Goal: Task Accomplishment & Management: Use online tool/utility

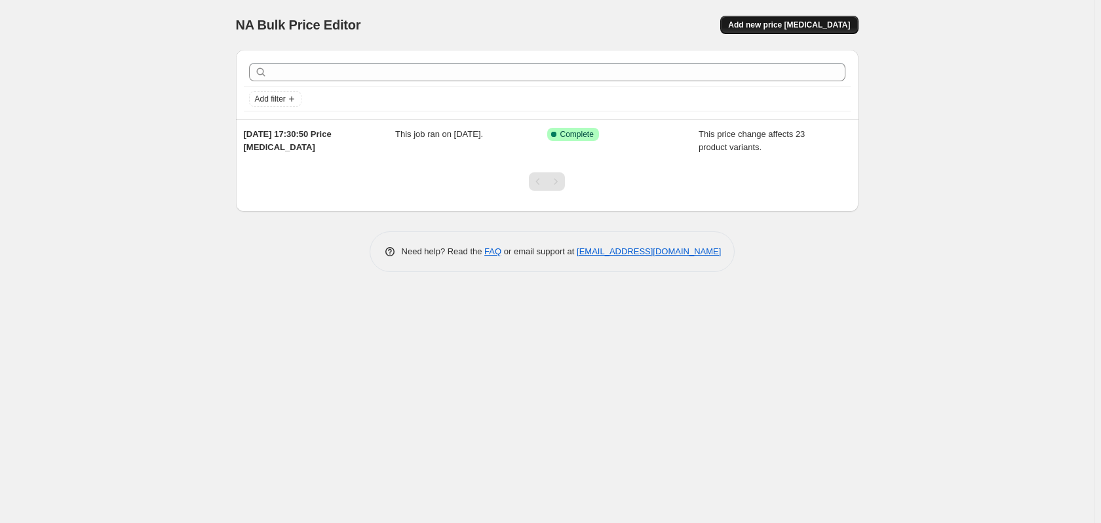
click at [799, 27] on span "Add new price [MEDICAL_DATA]" at bounding box center [789, 25] width 122 height 10
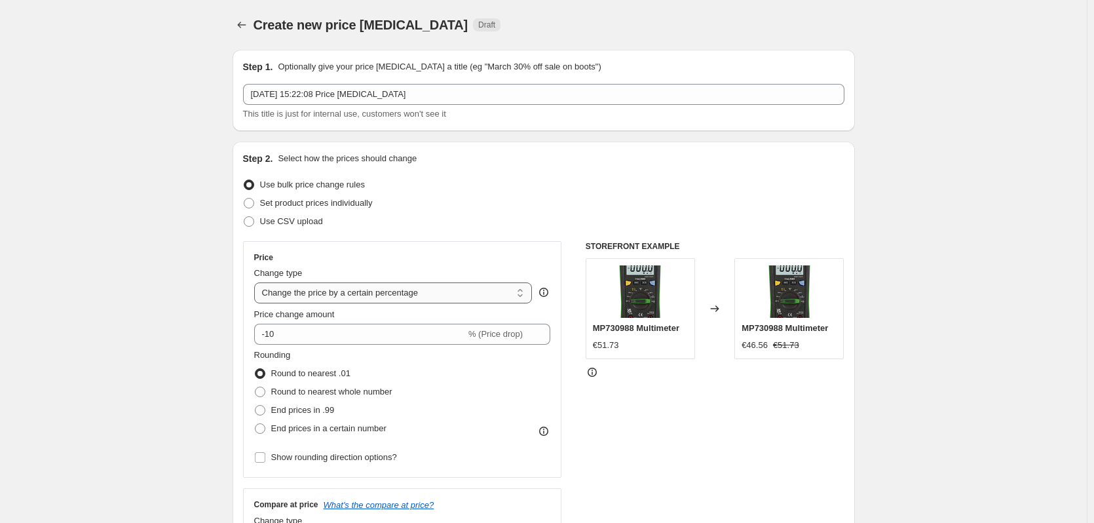
click at [524, 293] on select "Change the price to a certain amount Change the price by a certain amount Chang…" at bounding box center [393, 292] width 278 height 21
select select "margin"
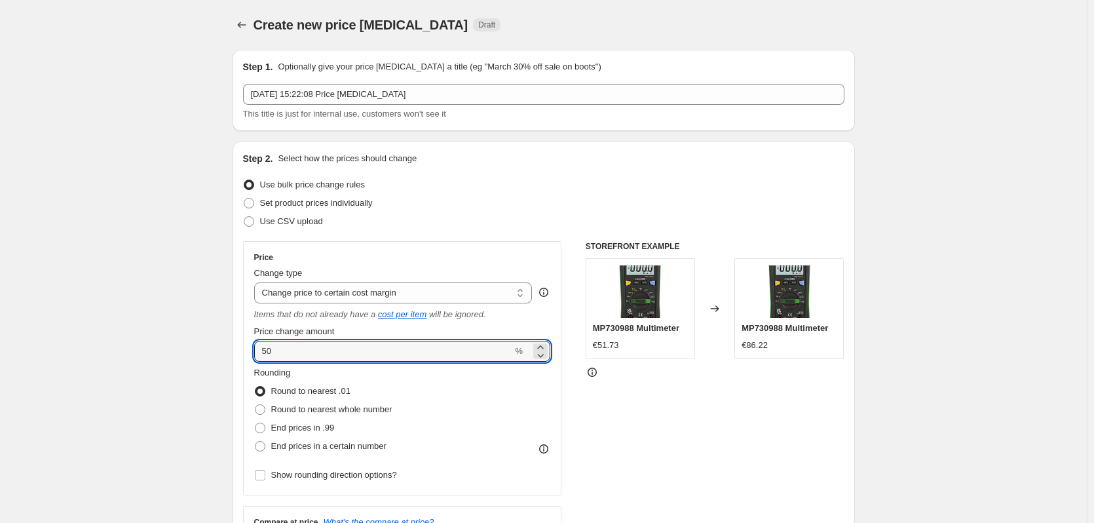
drag, startPoint x: 349, startPoint y: 355, endPoint x: 249, endPoint y: 353, distance: 100.2
click at [249, 353] on div "Price Change type Change the price to a certain amount Change the price by a ce…" at bounding box center [402, 368] width 319 height 254
type input "20"
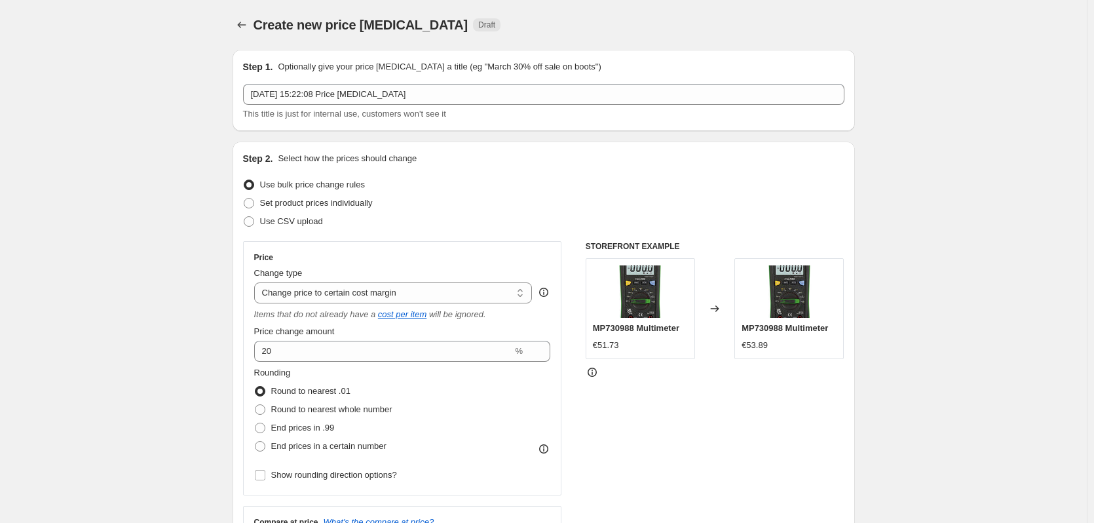
click at [398, 293] on select "Change the price to a certain amount Change the price by a certain amount Chang…" at bounding box center [393, 292] width 278 height 21
select select "percentage"
click at [257, 282] on select "Change the price to a certain amount Change the price by a certain amount Chang…" at bounding box center [393, 292] width 278 height 21
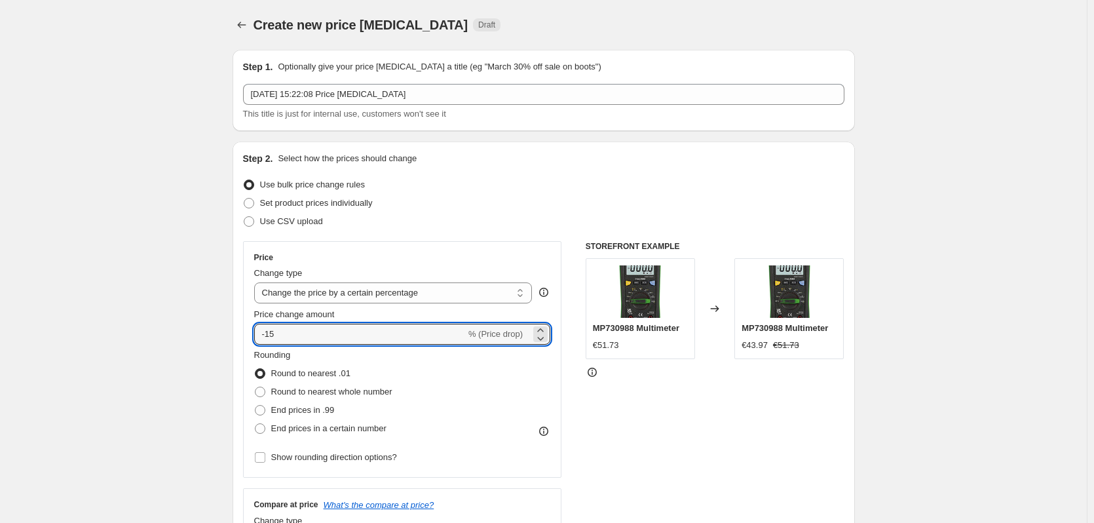
drag, startPoint x: 360, startPoint y: 335, endPoint x: 236, endPoint y: 332, distance: 123.9
click at [235, 331] on div "Step 2. Select how the prices should change Use bulk price change rules Set pro…" at bounding box center [544, 371] width 622 height 460
type input "20"
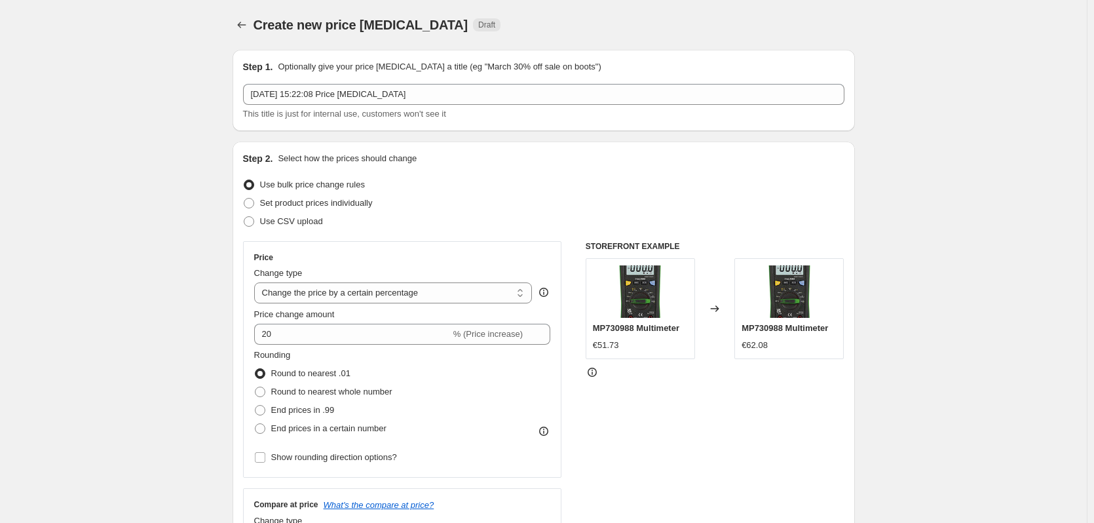
click at [239, 330] on div "Step 2. Select how the prices should change Use bulk price change rules Set pro…" at bounding box center [544, 371] width 622 height 460
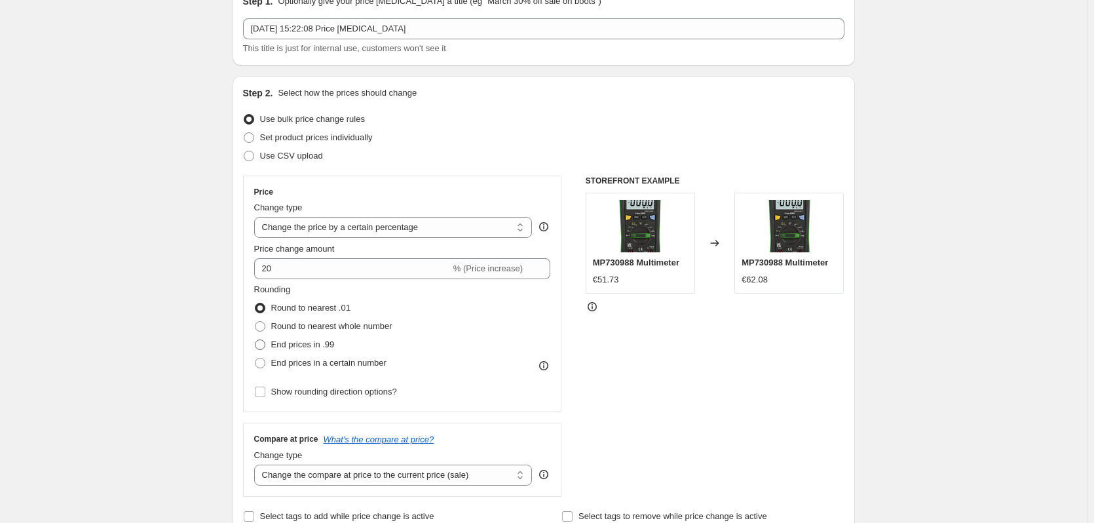
click at [263, 342] on span at bounding box center [260, 344] width 10 height 10
click at [255, 340] on input "End prices in .99" at bounding box center [255, 339] width 1 height 1
radio input "true"
click at [263, 322] on span at bounding box center [260, 326] width 10 height 10
click at [255, 322] on input "Round to nearest whole number" at bounding box center [255, 321] width 1 height 1
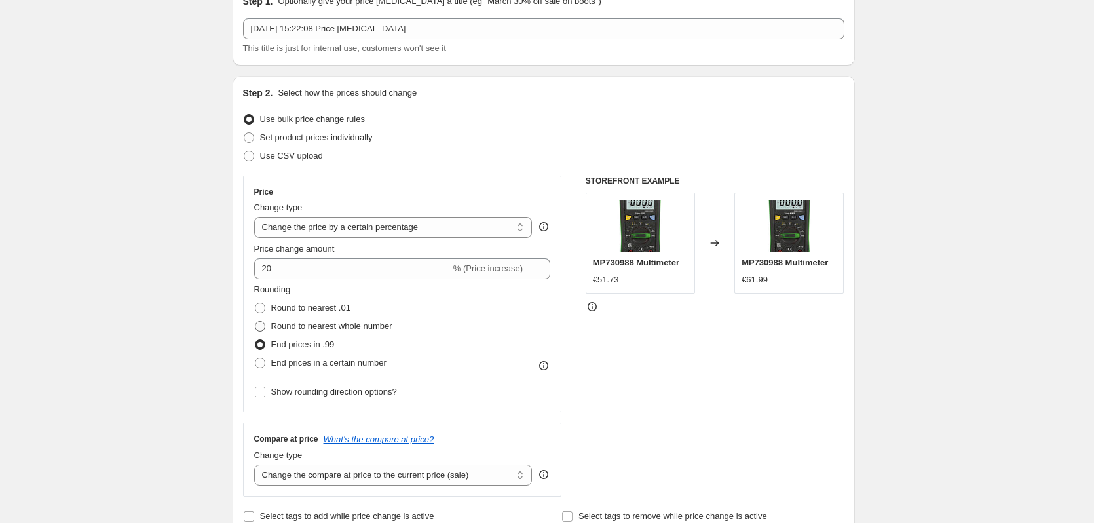
radio input "true"
click at [263, 311] on span at bounding box center [260, 308] width 10 height 10
click at [255, 303] on input "Round to nearest .01" at bounding box center [255, 303] width 1 height 1
radio input "true"
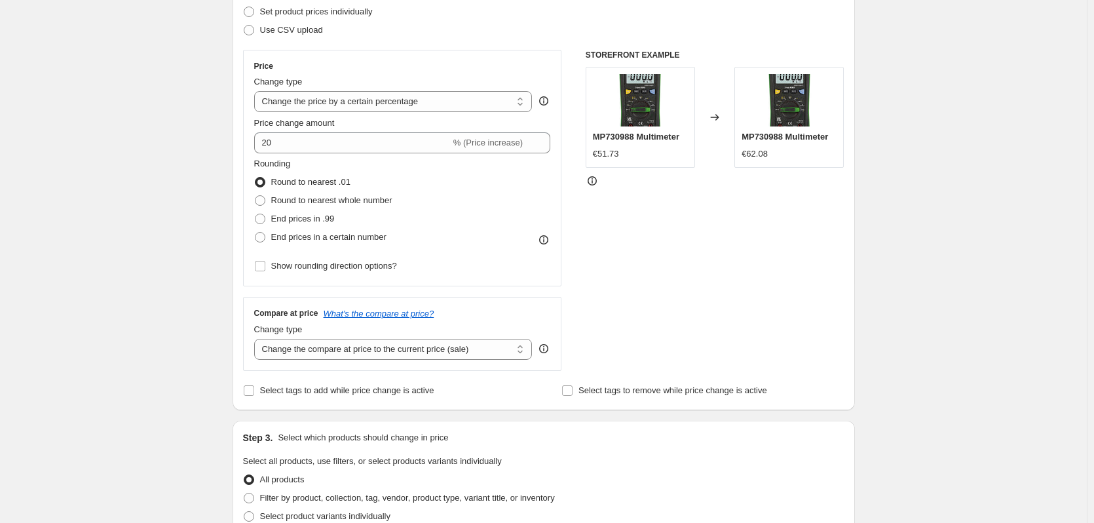
scroll to position [197, 0]
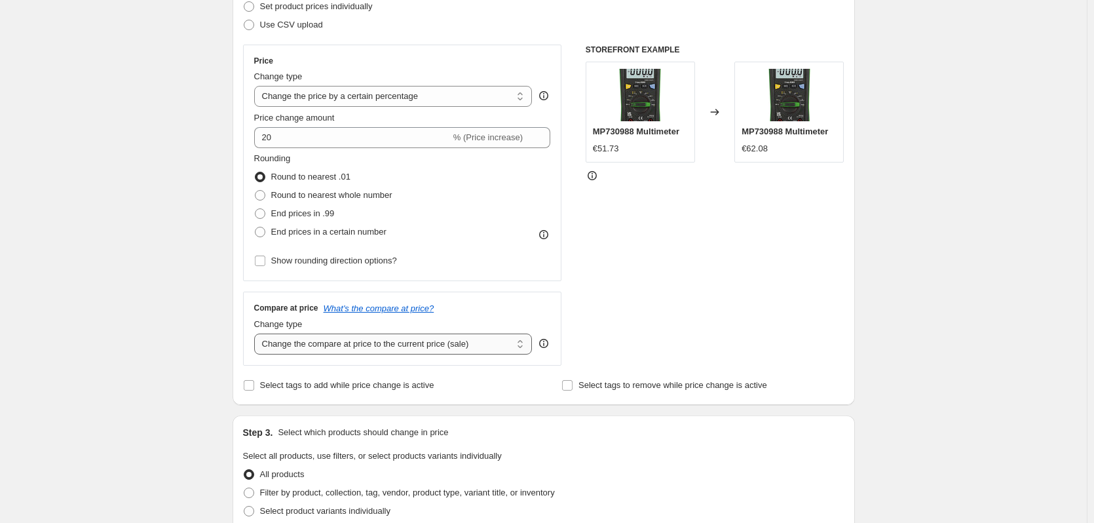
click at [501, 348] on select "Change the compare at price to the current price (sale) Change the compare at p…" at bounding box center [393, 343] width 278 height 21
click at [495, 346] on select "Change the compare at price to the current price (sale) Change the compare at p…" at bounding box center [393, 343] width 278 height 21
click at [181, 313] on div "Create new price [MEDICAL_DATA]. This page is ready Create new price [MEDICAL_D…" at bounding box center [543, 466] width 1087 height 1327
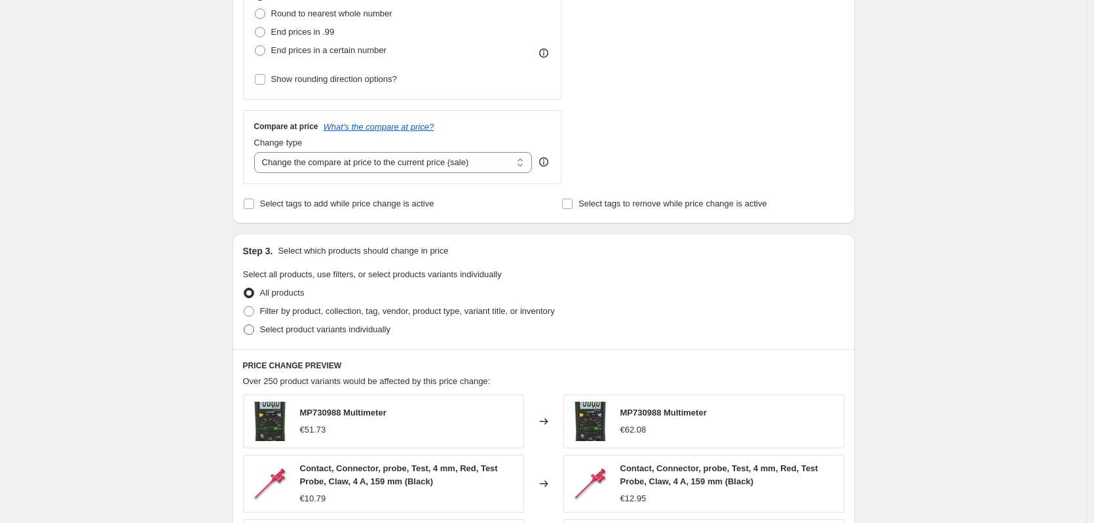
scroll to position [393, 0]
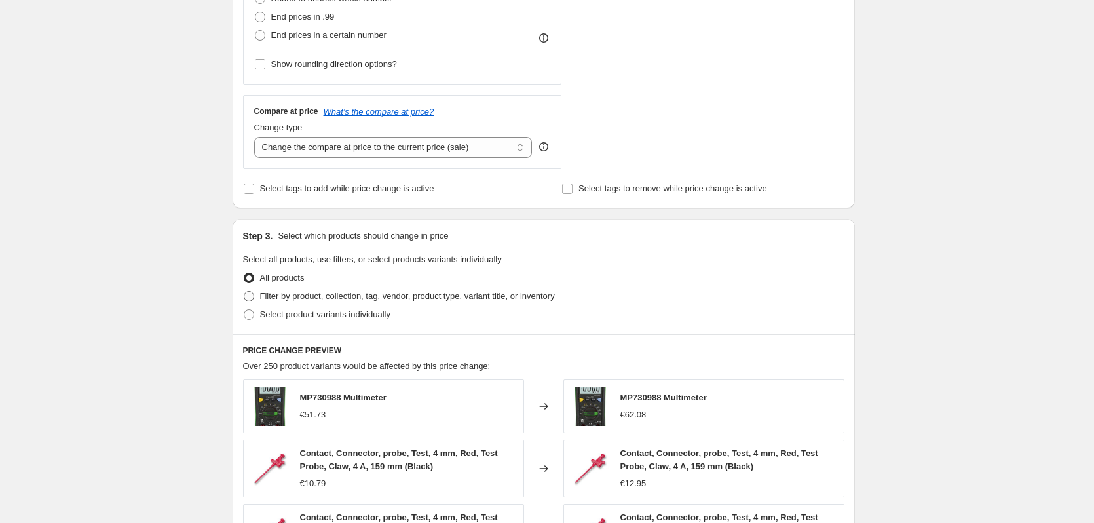
click at [254, 297] on span at bounding box center [249, 296] width 10 height 10
click at [244, 292] on input "Filter by product, collection, tag, vendor, product type, variant title, or inv…" at bounding box center [244, 291] width 1 height 1
radio input "true"
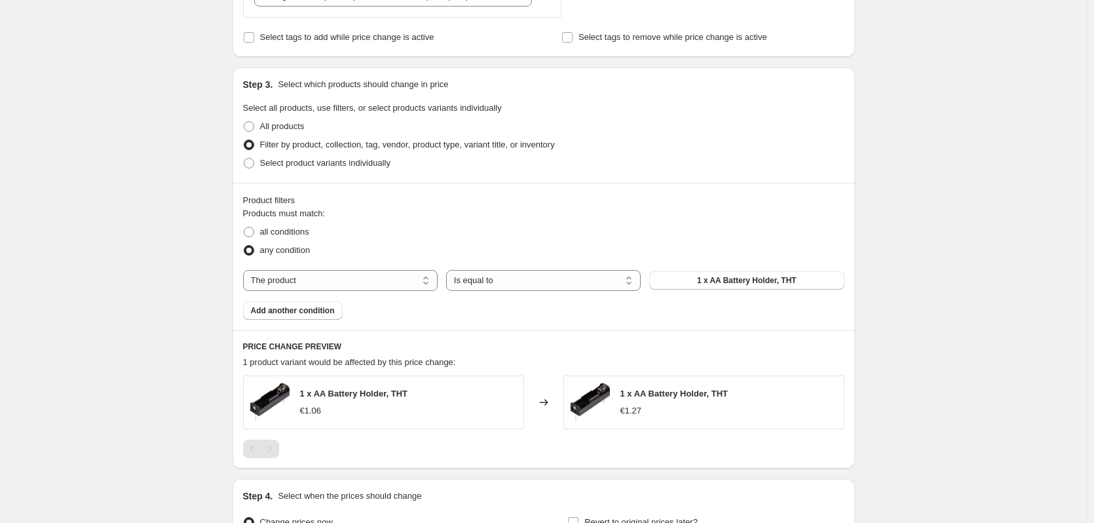
scroll to position [590, 0]
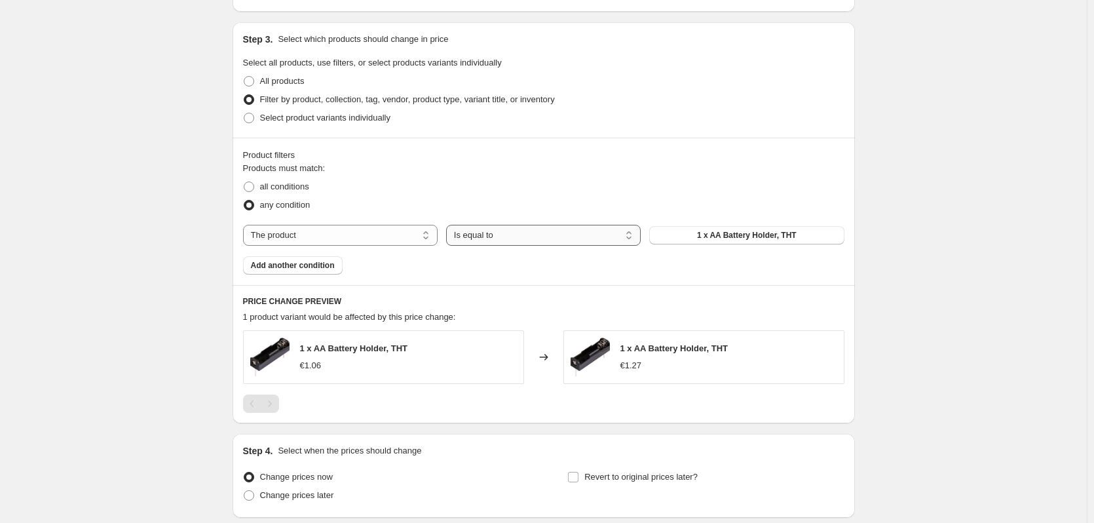
click at [617, 240] on select "Is equal to Is not equal to" at bounding box center [543, 235] width 195 height 21
click at [383, 237] on select "The product The product's collection The product's vendor The product's type Th…" at bounding box center [340, 235] width 195 height 21
select select "collection"
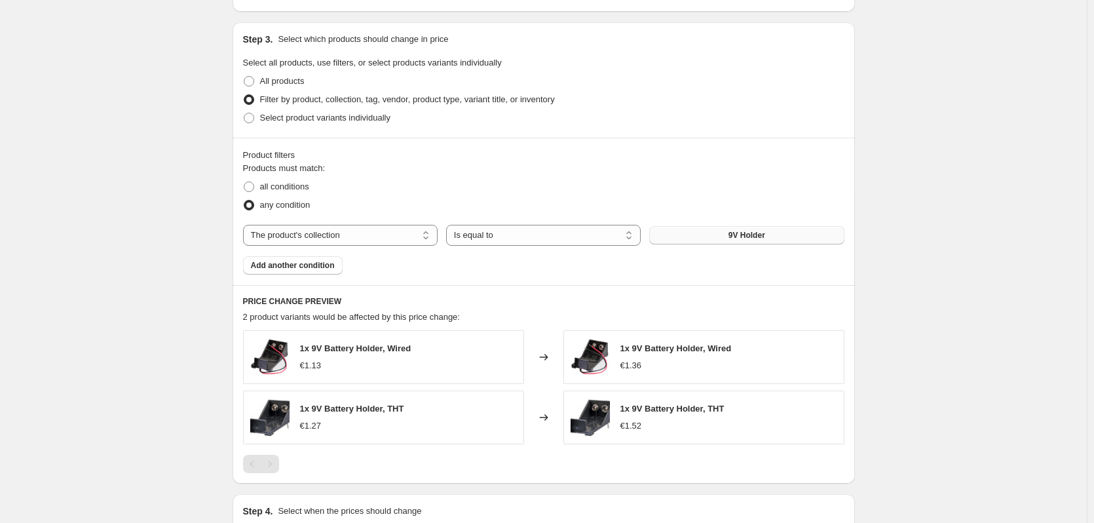
click at [764, 236] on span "9V Holder" at bounding box center [746, 235] width 37 height 10
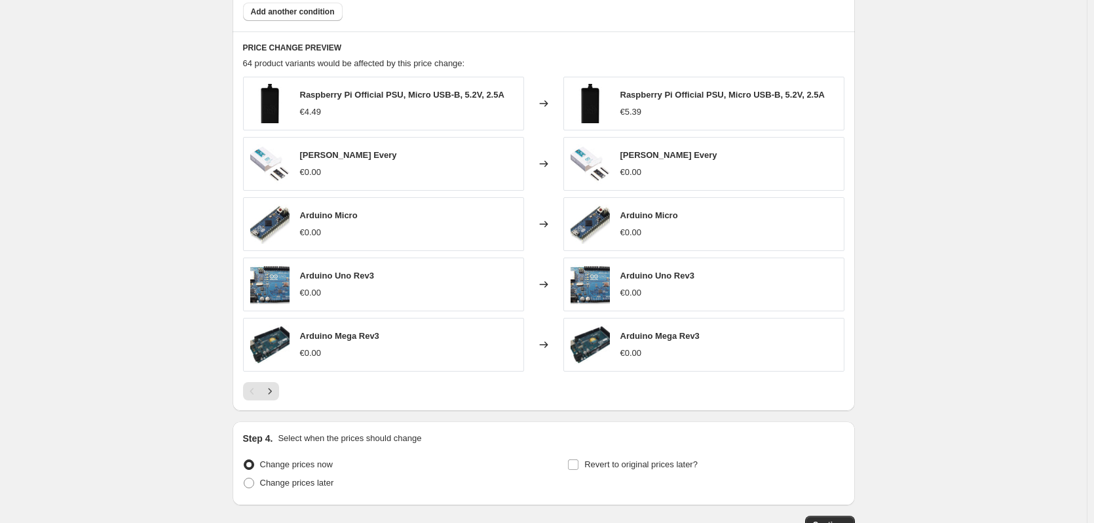
scroll to position [852, 0]
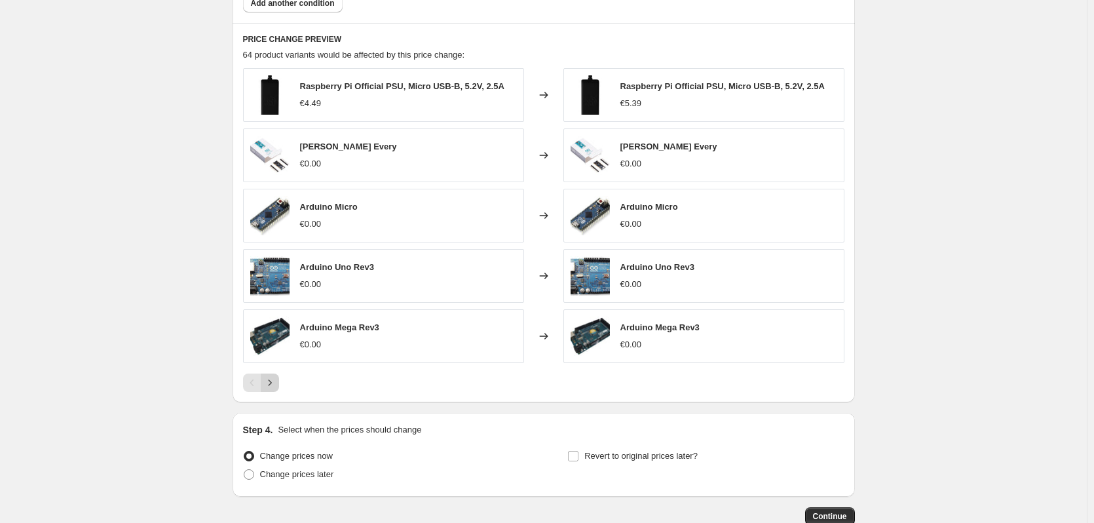
click at [276, 385] on icon "Next" at bounding box center [269, 382] width 13 height 13
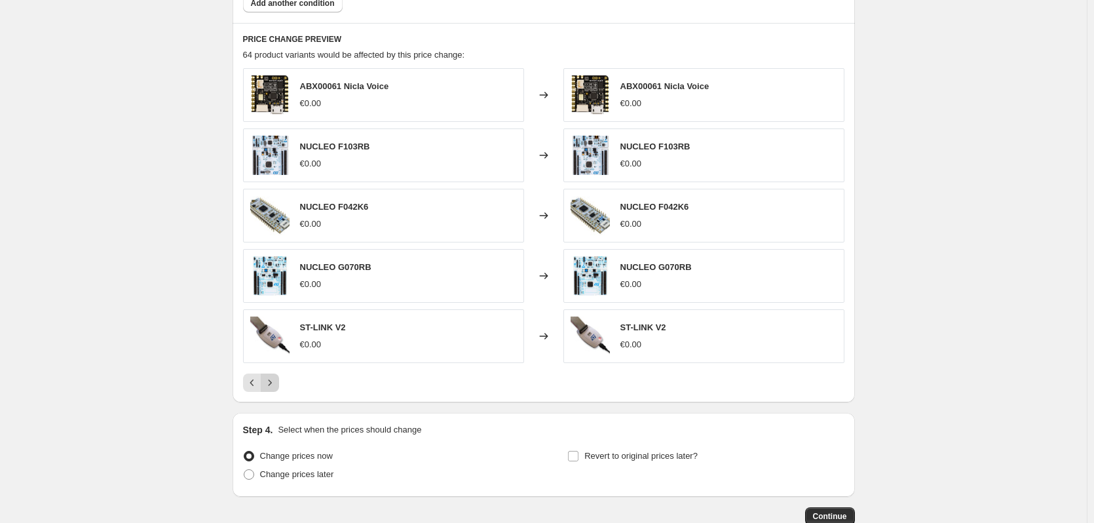
click at [276, 385] on icon "Next" at bounding box center [269, 382] width 13 height 13
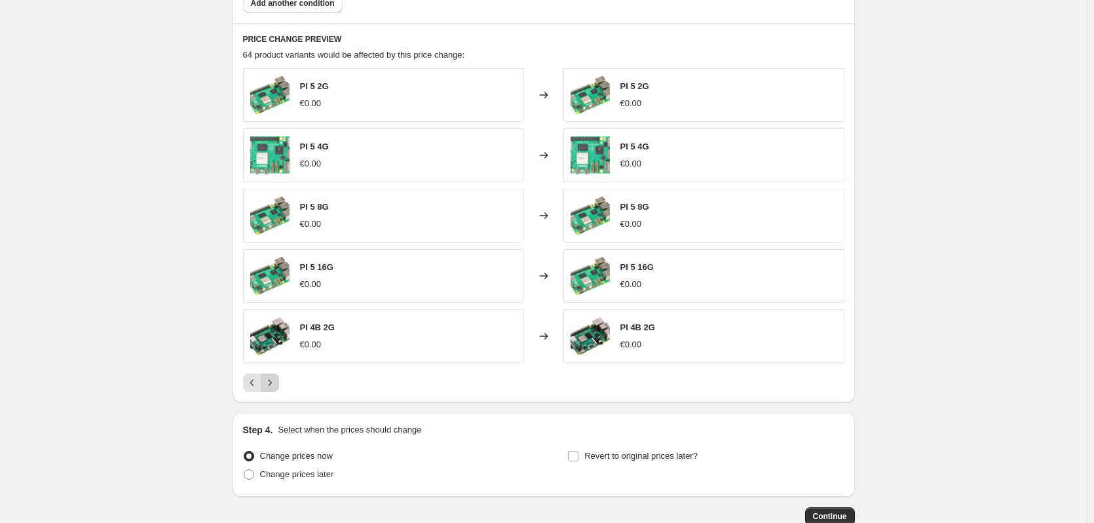
click at [276, 385] on icon "Next" at bounding box center [269, 382] width 13 height 13
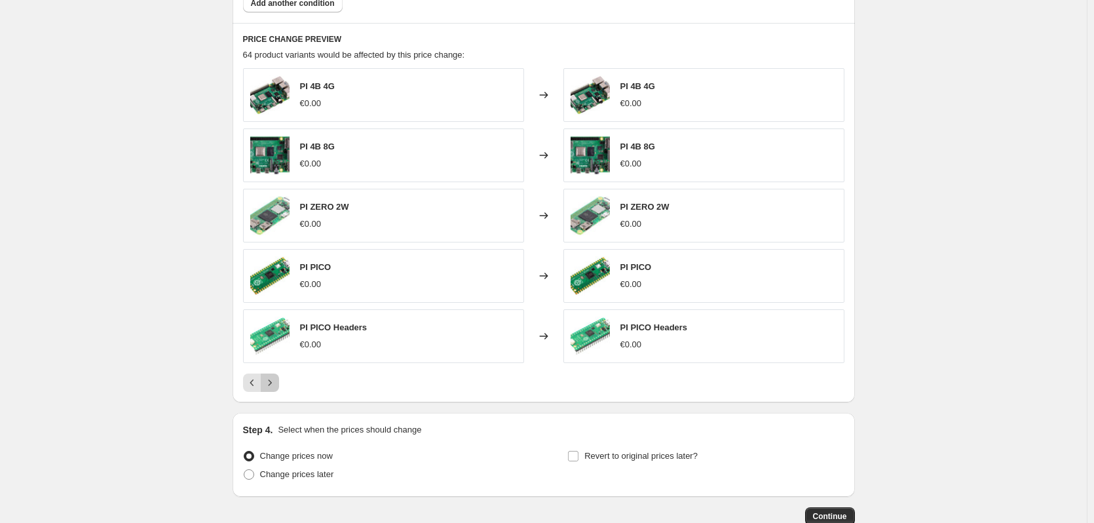
click at [271, 384] on icon "Next" at bounding box center [269, 382] width 13 height 13
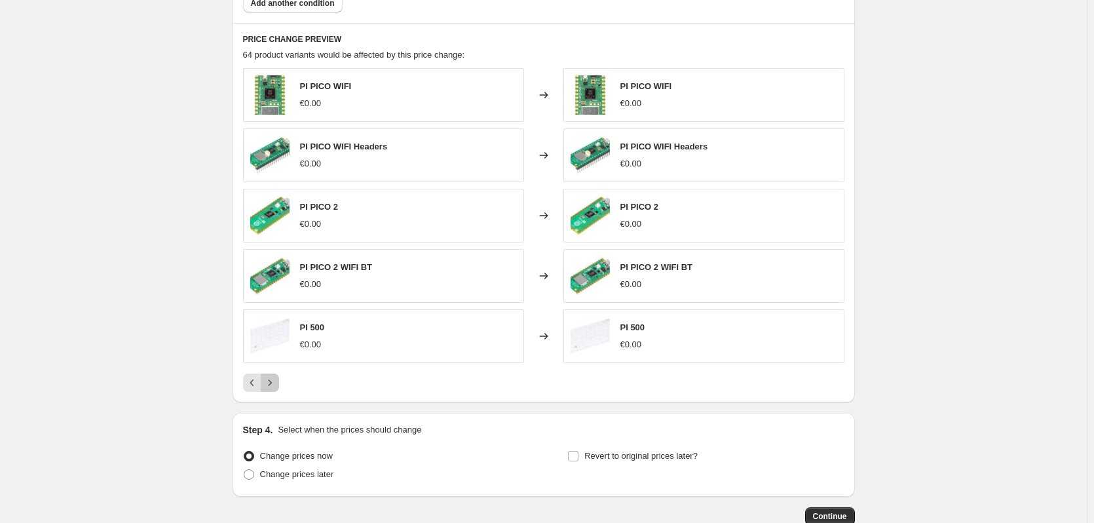
click at [273, 386] on icon "Next" at bounding box center [269, 382] width 13 height 13
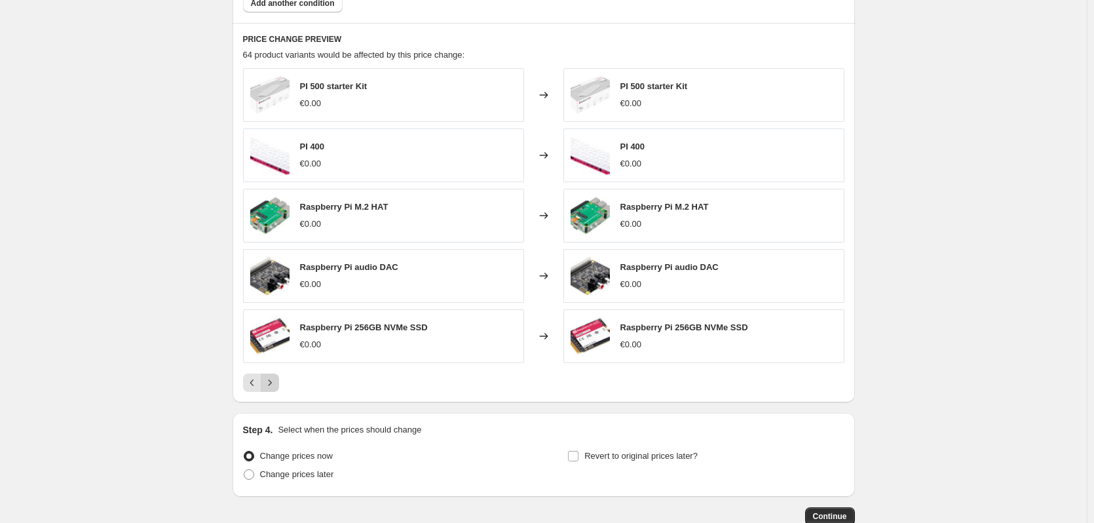
click at [271, 384] on icon "Next" at bounding box center [269, 382] width 13 height 13
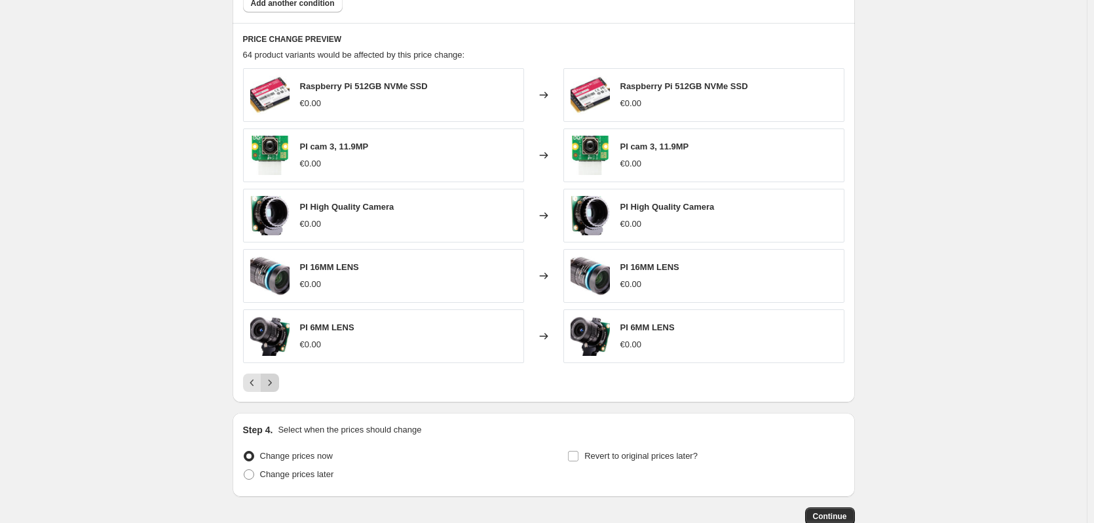
click at [273, 383] on icon "Next" at bounding box center [269, 382] width 13 height 13
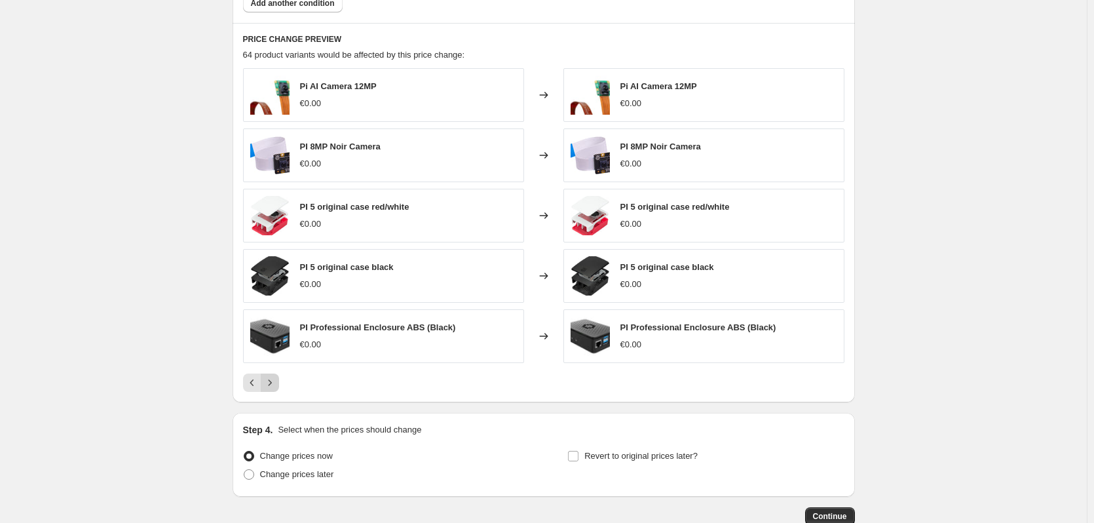
click at [270, 385] on icon "Next" at bounding box center [269, 382] width 13 height 13
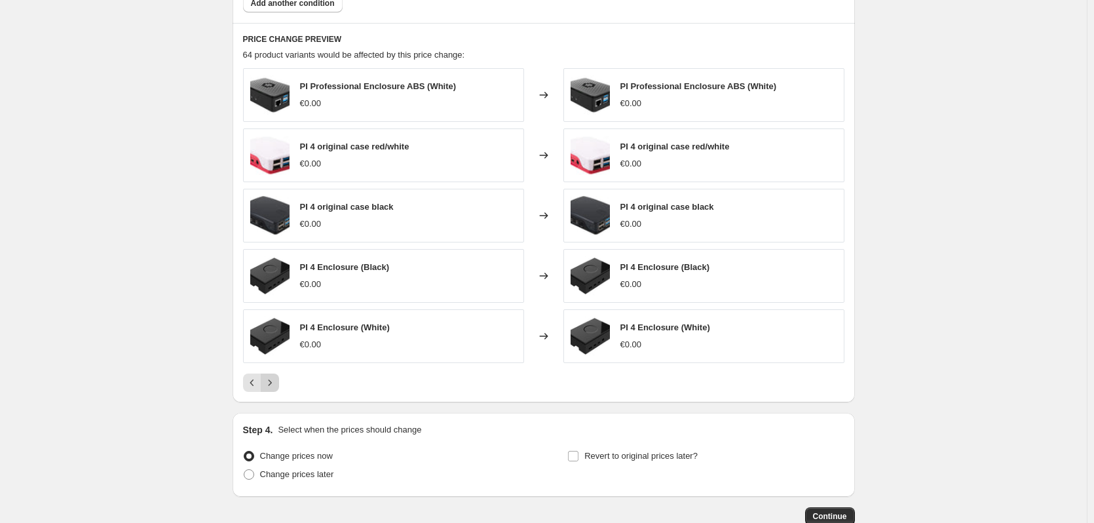
click at [270, 378] on icon "Next" at bounding box center [269, 382] width 13 height 13
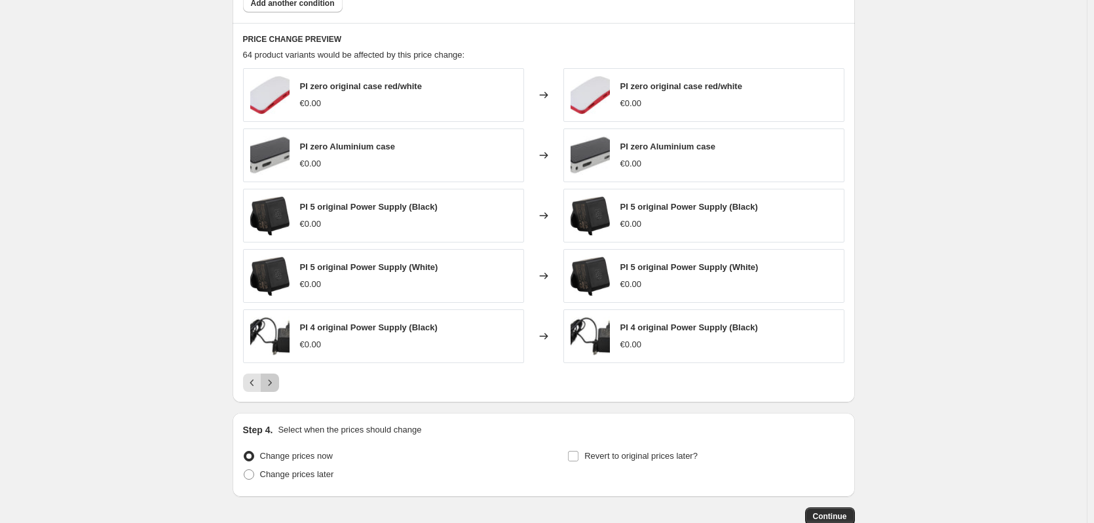
click at [264, 388] on button "Next" at bounding box center [270, 382] width 18 height 18
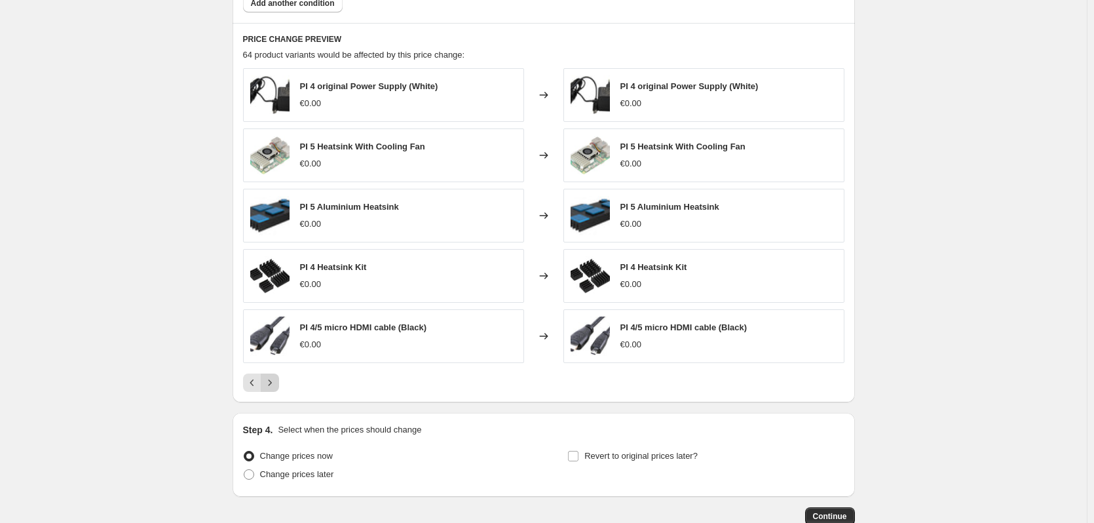
click at [269, 387] on icon "Next" at bounding box center [269, 382] width 13 height 13
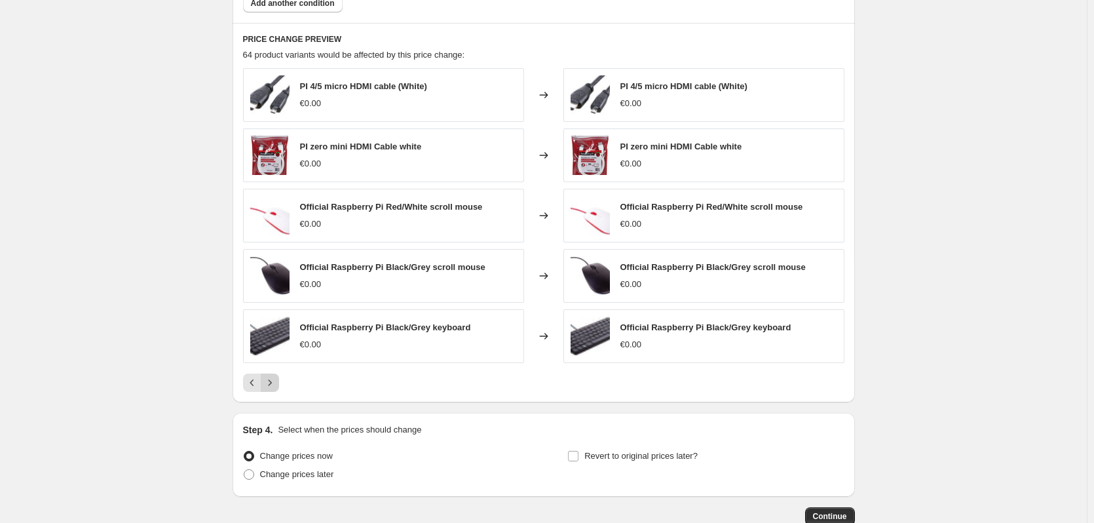
click at [275, 388] on icon "Next" at bounding box center [269, 382] width 13 height 13
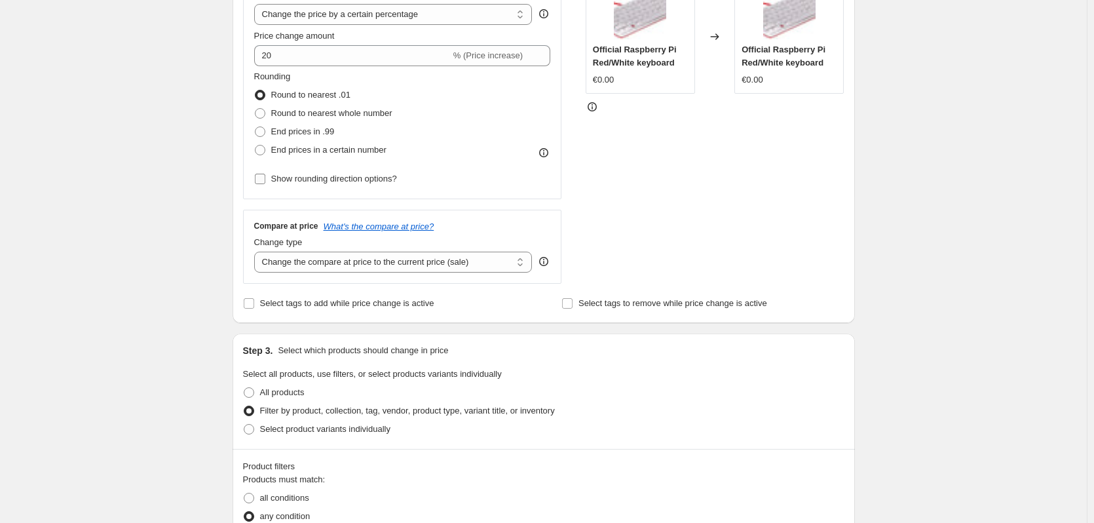
scroll to position [197, 0]
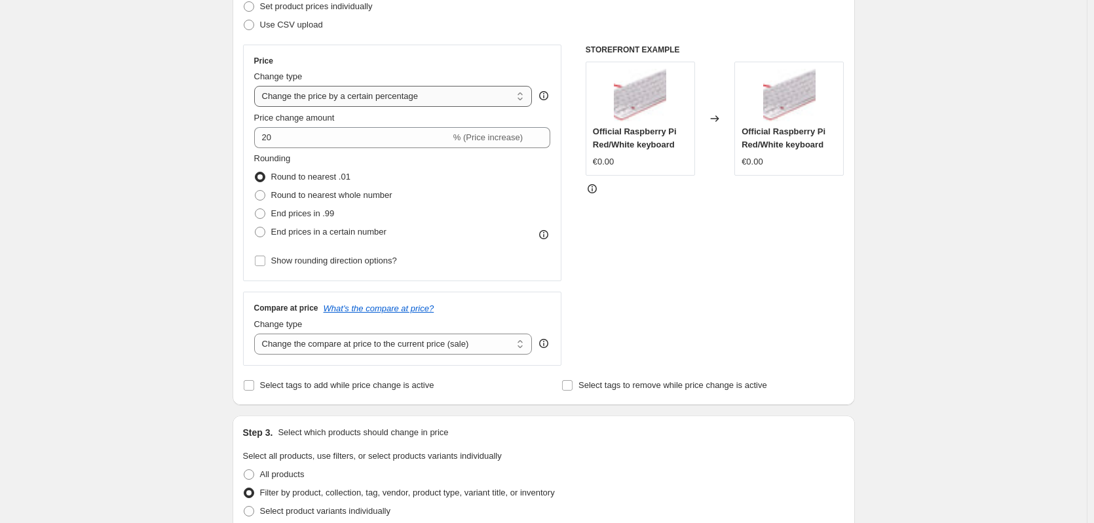
click at [518, 96] on select "Change the price to a certain amount Change the price by a certain amount Chang…" at bounding box center [393, 96] width 278 height 21
select select "margin"
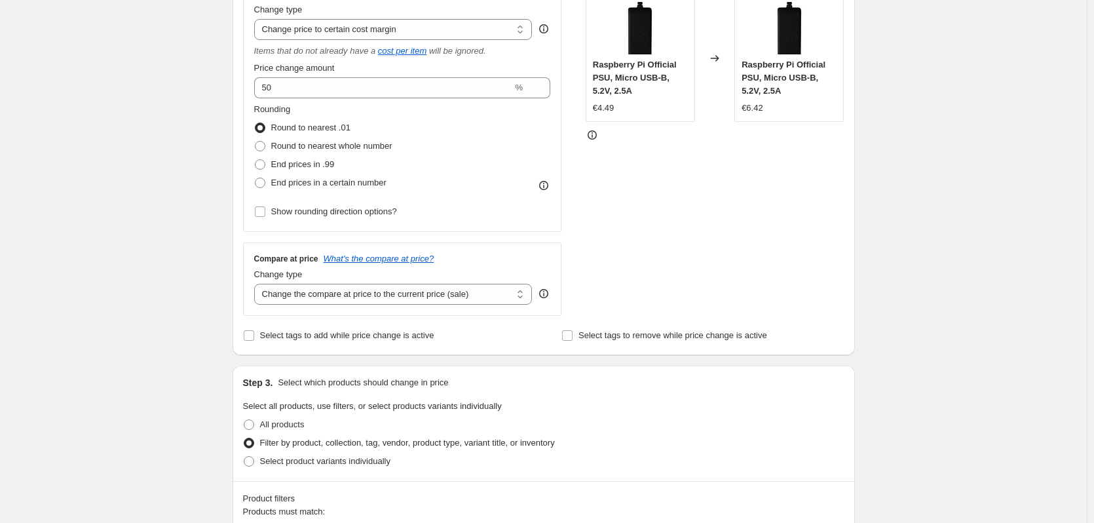
scroll to position [262, 0]
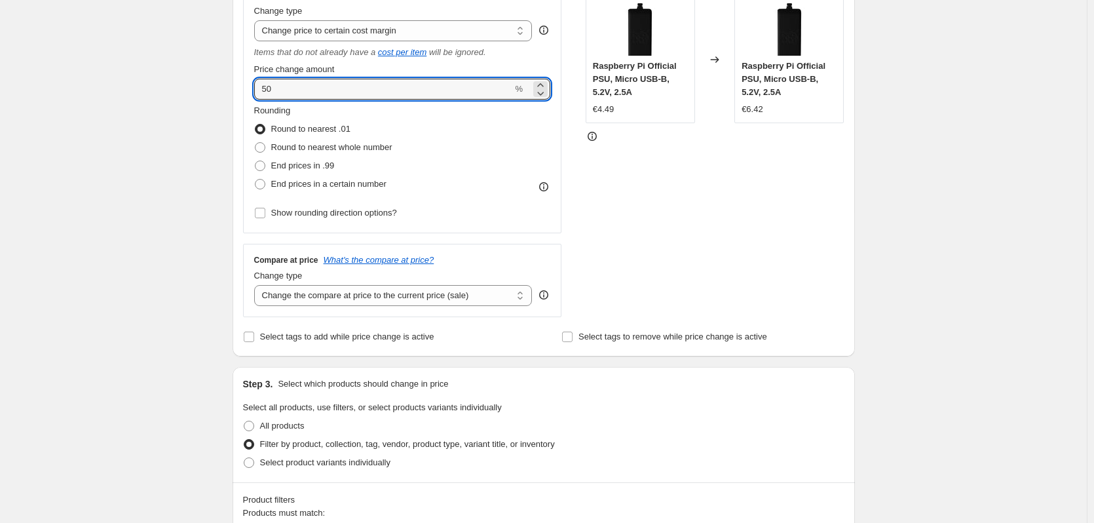
drag, startPoint x: 321, startPoint y: 89, endPoint x: 250, endPoint y: 86, distance: 70.8
click at [250, 86] on div "Price Change type Change the price to a certain amount Change the price by a ce…" at bounding box center [402, 106] width 319 height 254
type input "20"
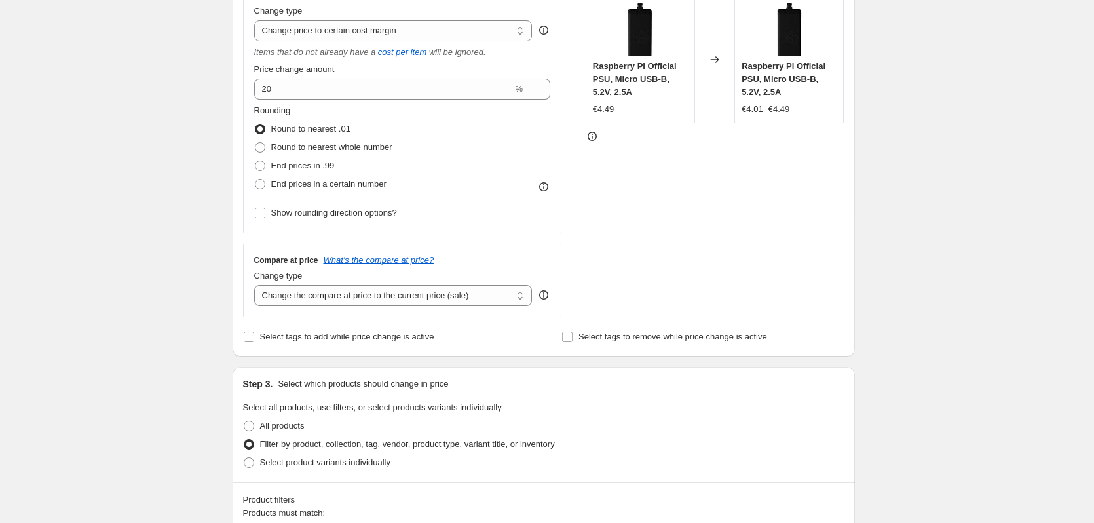
click at [227, 86] on div "Step 1. Optionally give your price [MEDICAL_DATA] a title (eg "March 30% off sa…" at bounding box center [538, 454] width 633 height 1355
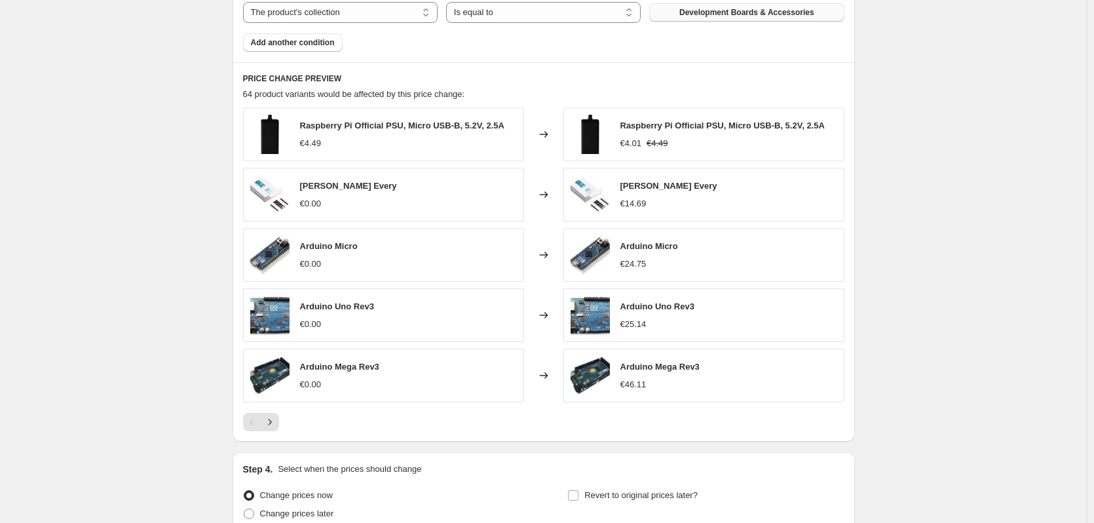
scroll to position [852, 0]
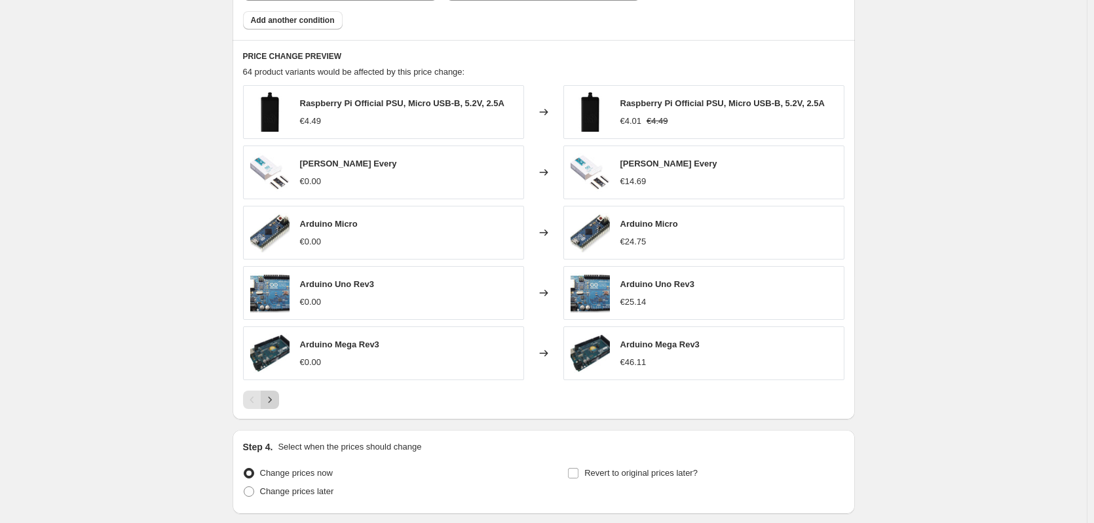
click at [279, 399] on button "Next" at bounding box center [270, 399] width 18 height 18
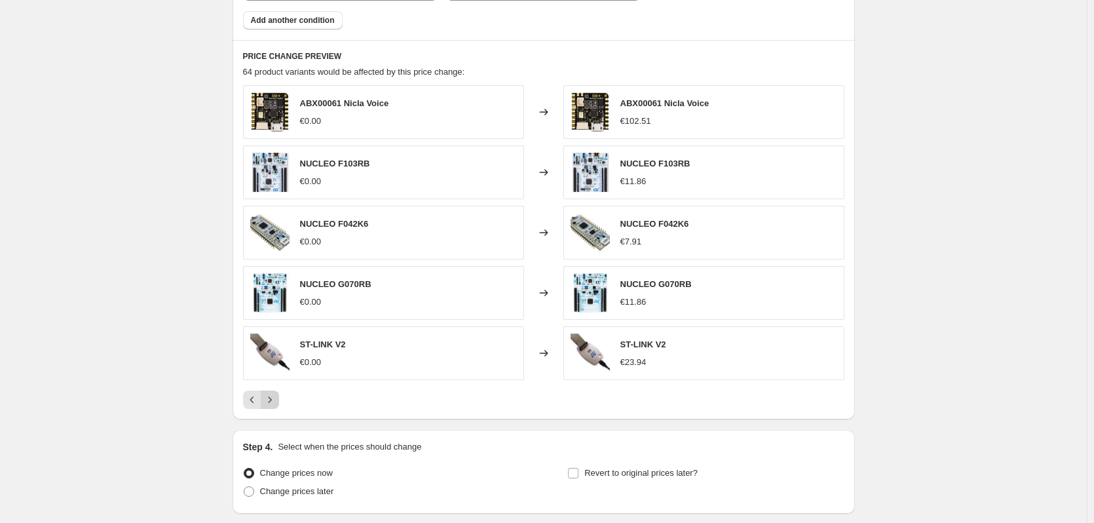
click at [279, 399] on button "Next" at bounding box center [270, 399] width 18 height 18
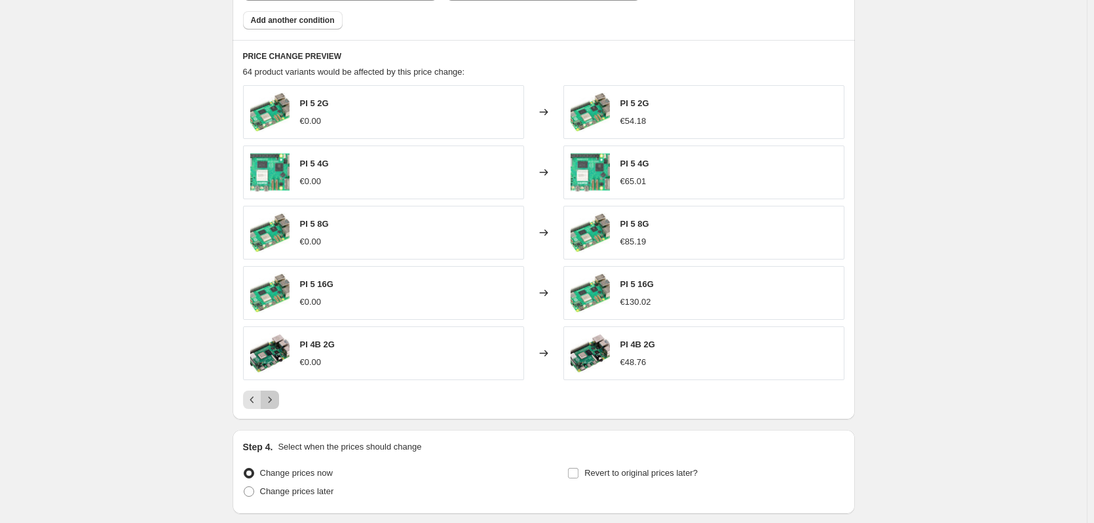
click at [279, 399] on button "Next" at bounding box center [270, 399] width 18 height 18
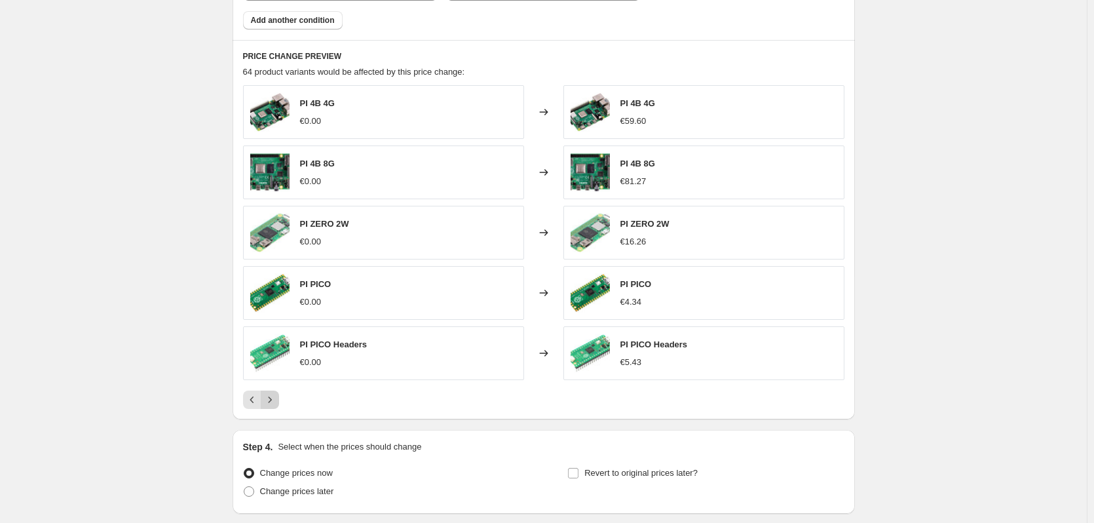
click at [279, 399] on button "Next" at bounding box center [270, 399] width 18 height 18
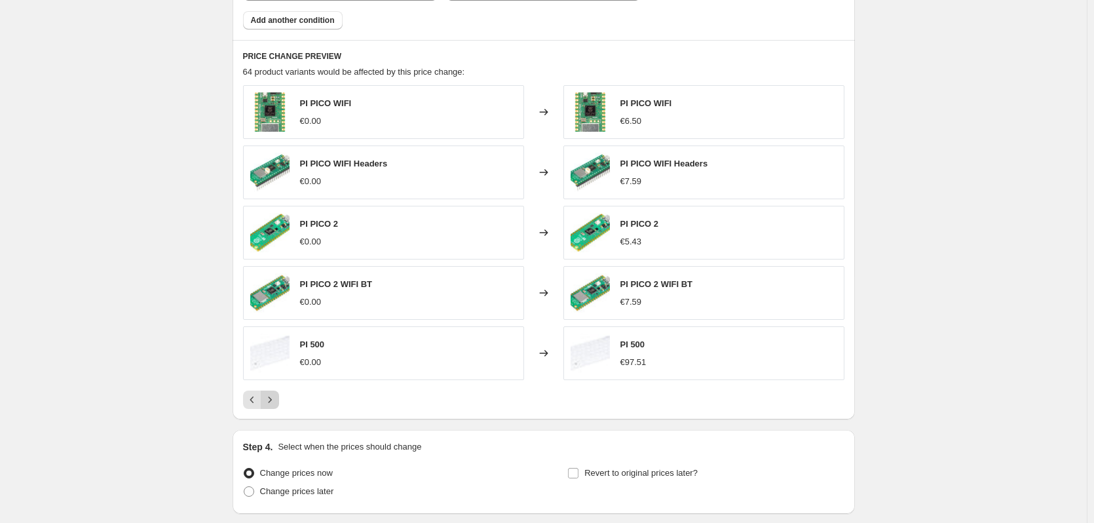
click at [279, 399] on button "Next" at bounding box center [270, 399] width 18 height 18
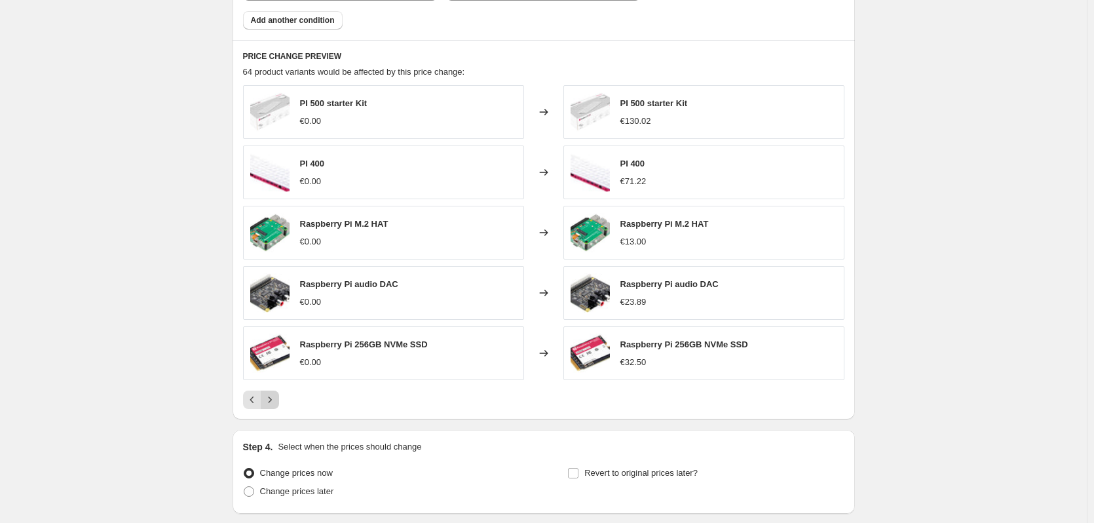
click at [279, 399] on button "Next" at bounding box center [270, 399] width 18 height 18
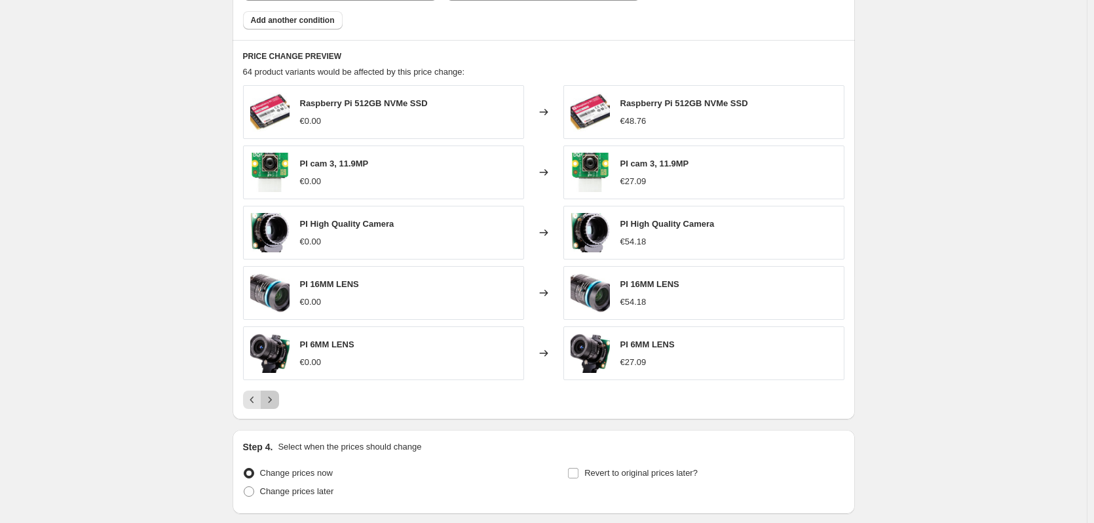
click at [279, 399] on button "Next" at bounding box center [270, 399] width 18 height 18
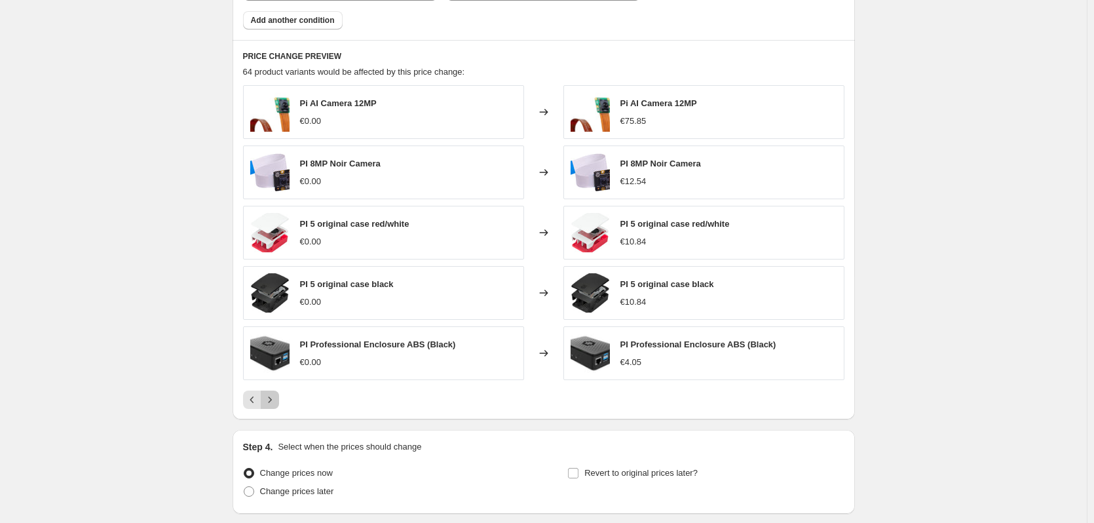
click at [279, 399] on button "Next" at bounding box center [270, 399] width 18 height 18
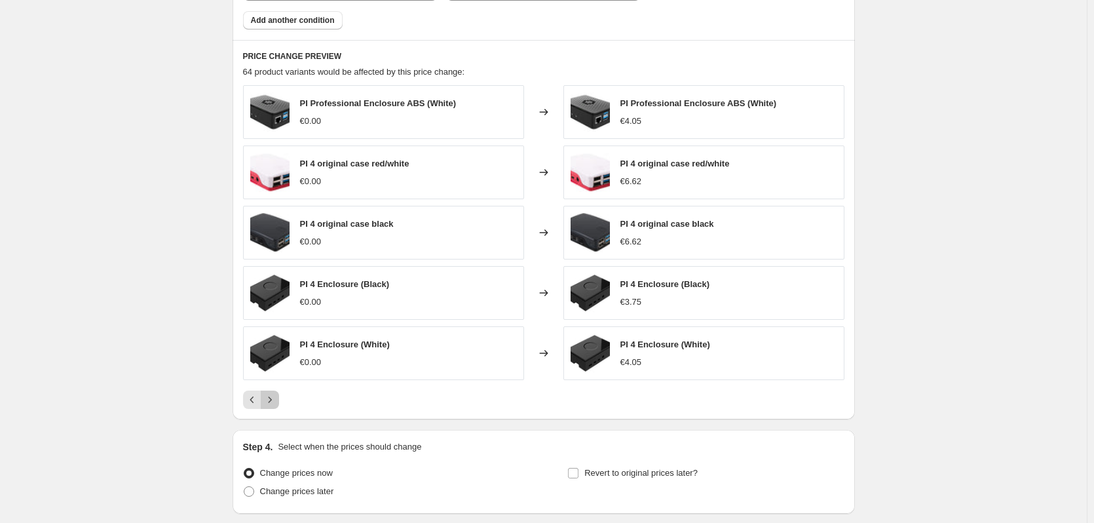
click at [279, 399] on button "Next" at bounding box center [270, 399] width 18 height 18
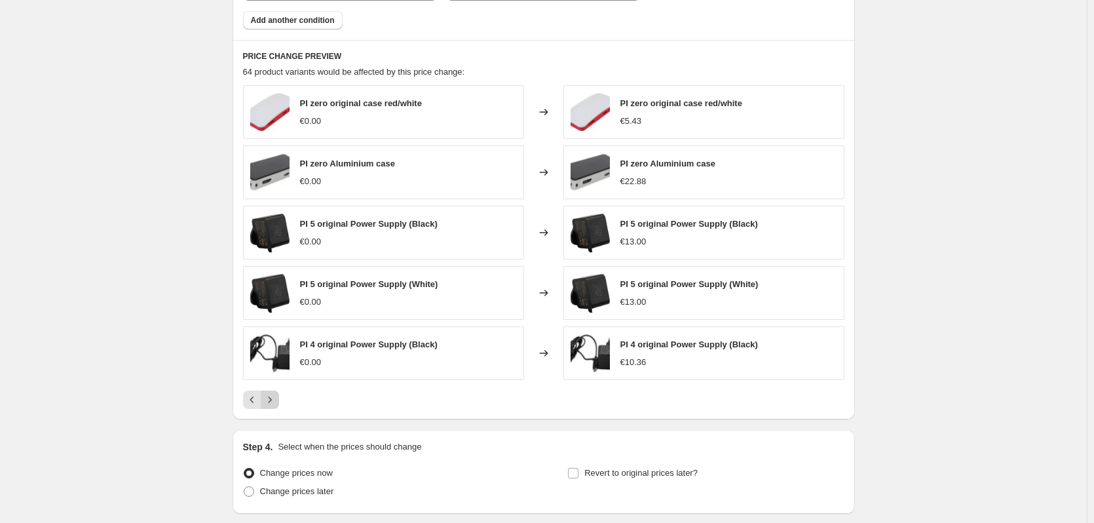
click at [279, 399] on button "Next" at bounding box center [270, 399] width 18 height 18
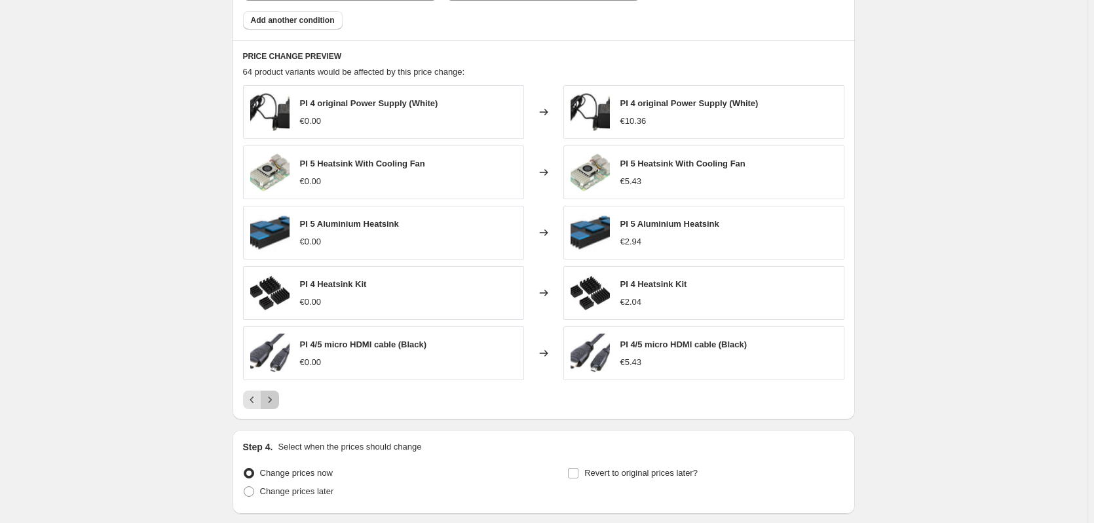
click at [279, 399] on button "Next" at bounding box center [270, 399] width 18 height 18
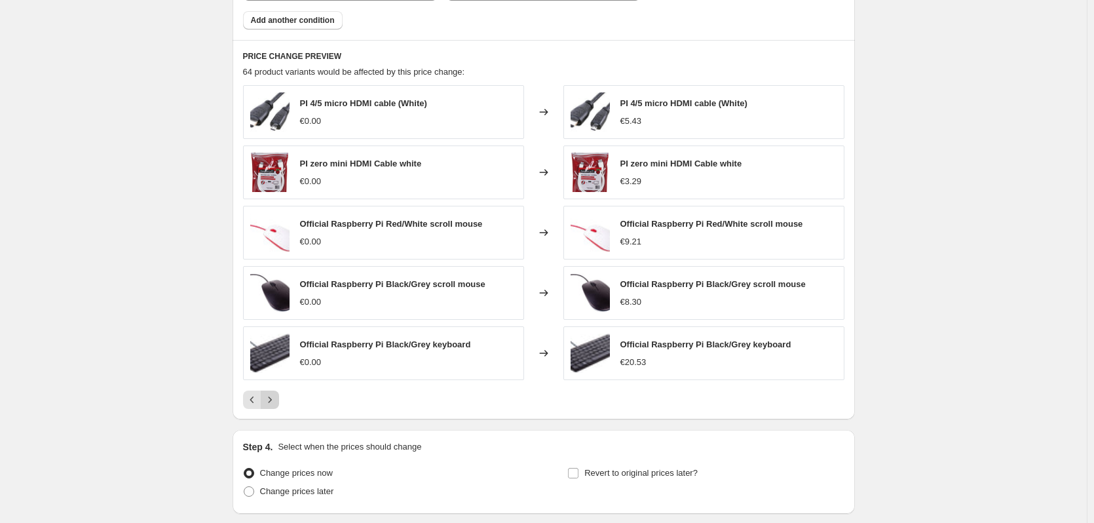
click at [276, 392] on button "Next" at bounding box center [270, 399] width 18 height 18
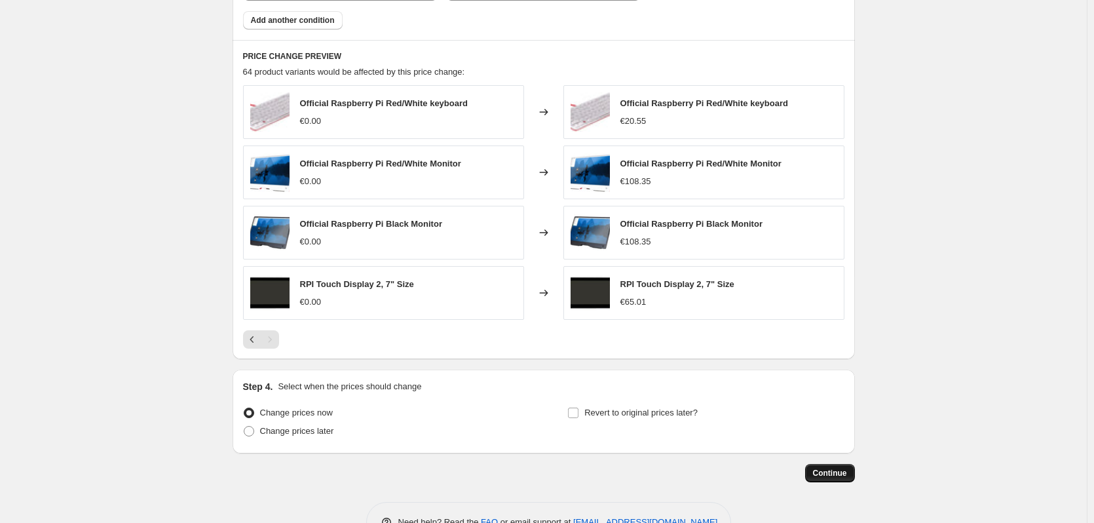
click at [833, 466] on button "Continue" at bounding box center [830, 473] width 50 height 18
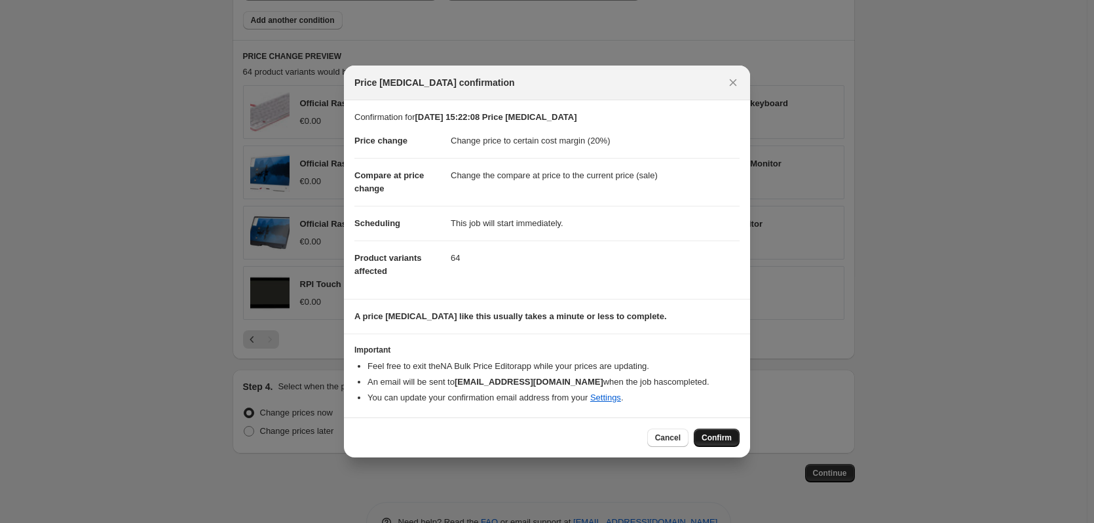
click at [732, 440] on button "Confirm" at bounding box center [717, 437] width 46 height 18
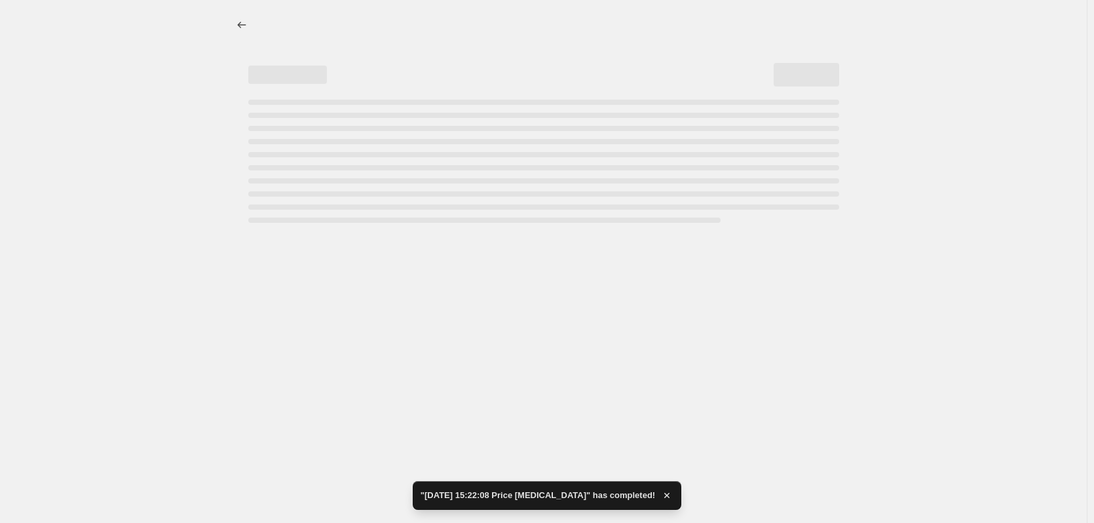
select select "margin"
select select "collection"
